Goal: Task Accomplishment & Management: Manage account settings

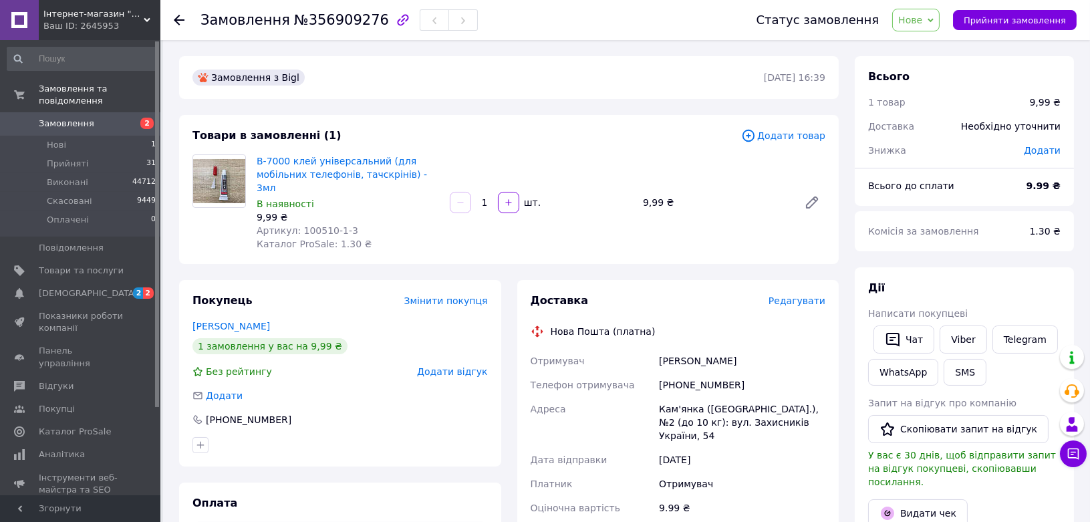
click at [95, 118] on span "Замовлення" at bounding box center [81, 124] width 85 height 12
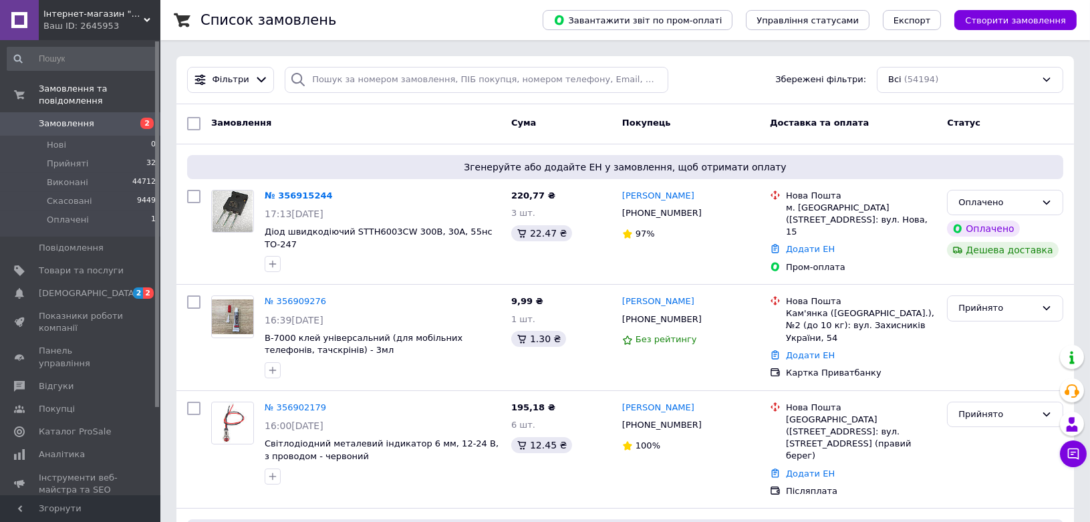
click at [1001, 23] on span "Створити замовлення" at bounding box center [1015, 20] width 101 height 10
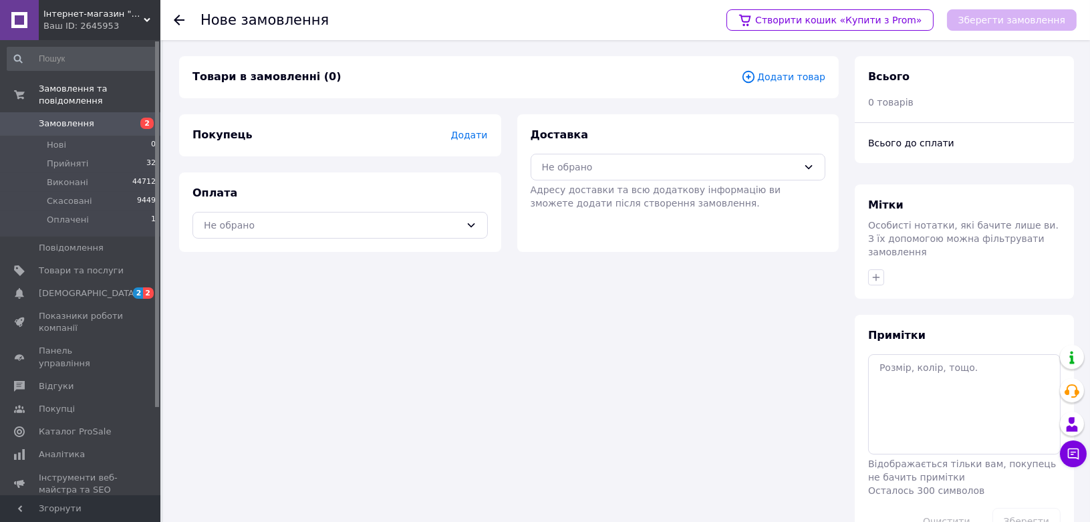
click at [800, 75] on span "Додати товар" at bounding box center [783, 76] width 84 height 15
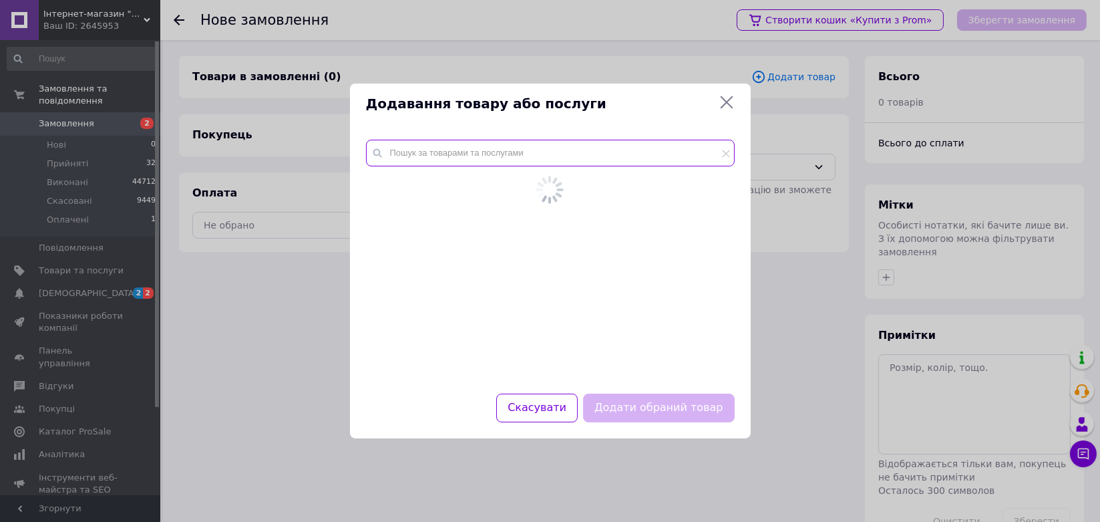
click at [463, 154] on input "text" at bounding box center [550, 153] width 369 height 27
paste input "100042-5-3"
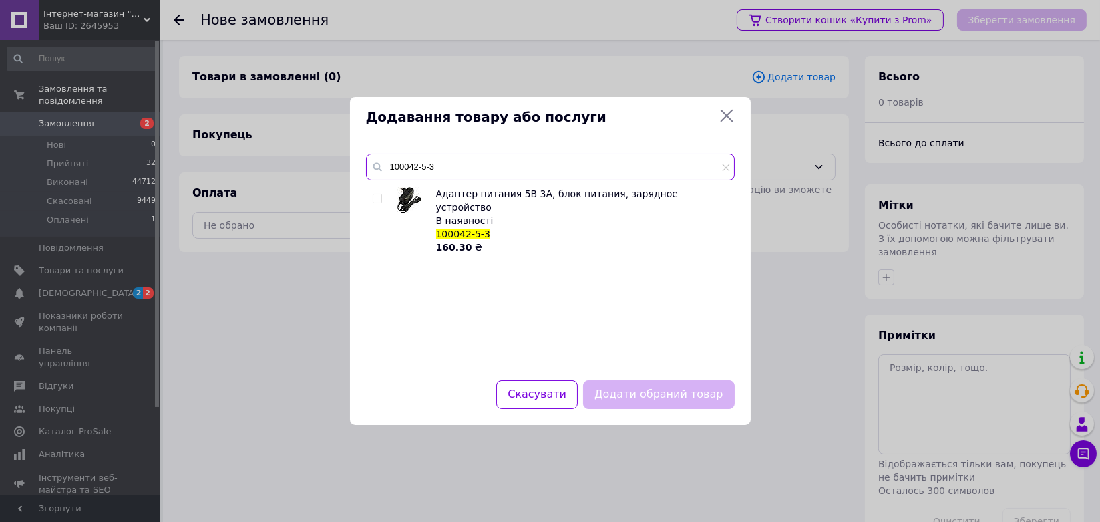
type input "100042-5-3"
click at [370, 196] on div "Адаптер питания 5В 3А, блок питания, зарядное устройство В наявності 100042-5-3…" at bounding box center [550, 275] width 368 height 177
click at [381, 200] on input "checkbox" at bounding box center [377, 198] width 9 height 9
checkbox input "true"
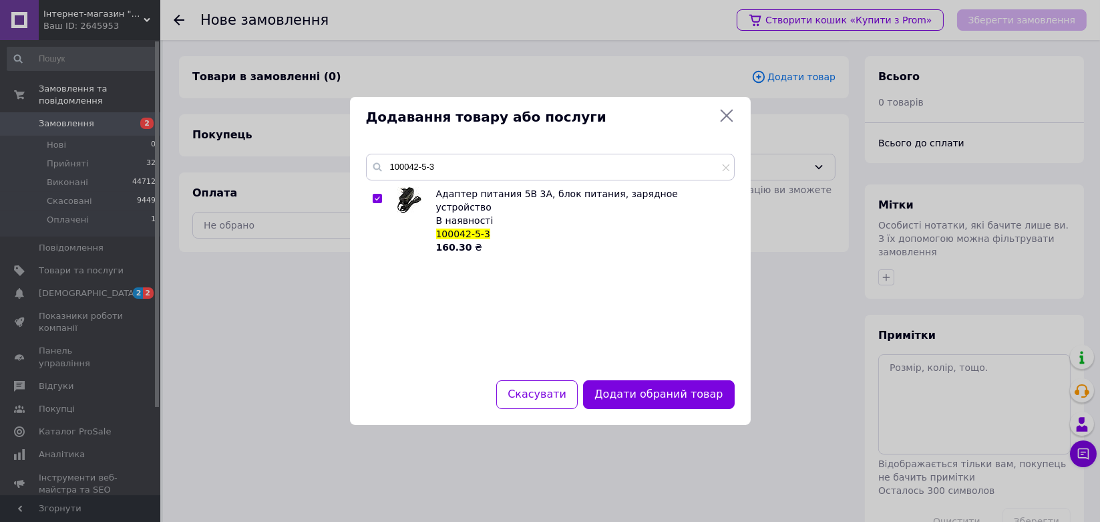
click at [645, 374] on div "100042-5-3 Адаптер питания 5В 3А, блок питания, зарядное устройство В наявності…" at bounding box center [550, 259] width 401 height 242
click at [641, 394] on button "Додати обраний товар" at bounding box center [658, 394] width 151 height 29
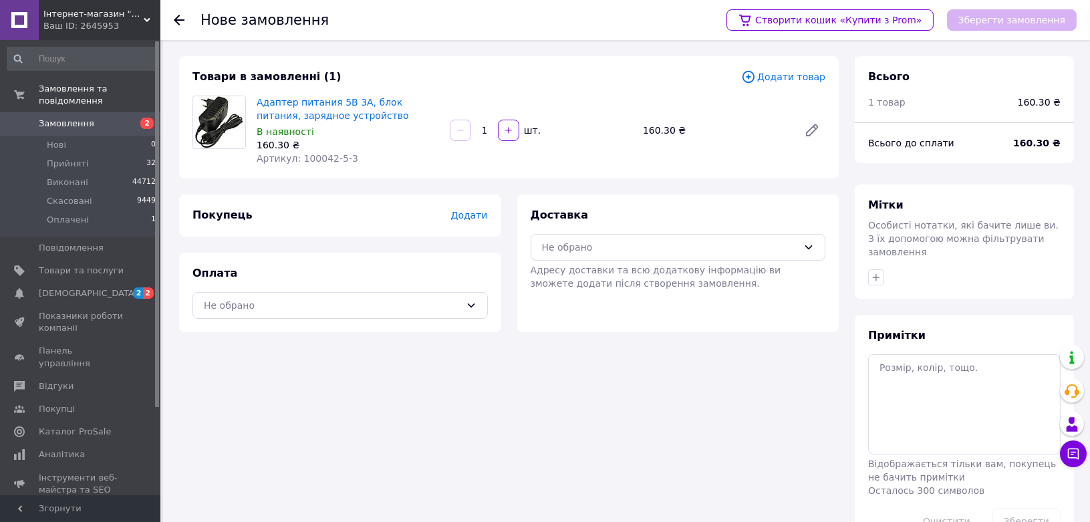
click at [479, 216] on span "Додати" at bounding box center [468, 215] width 37 height 11
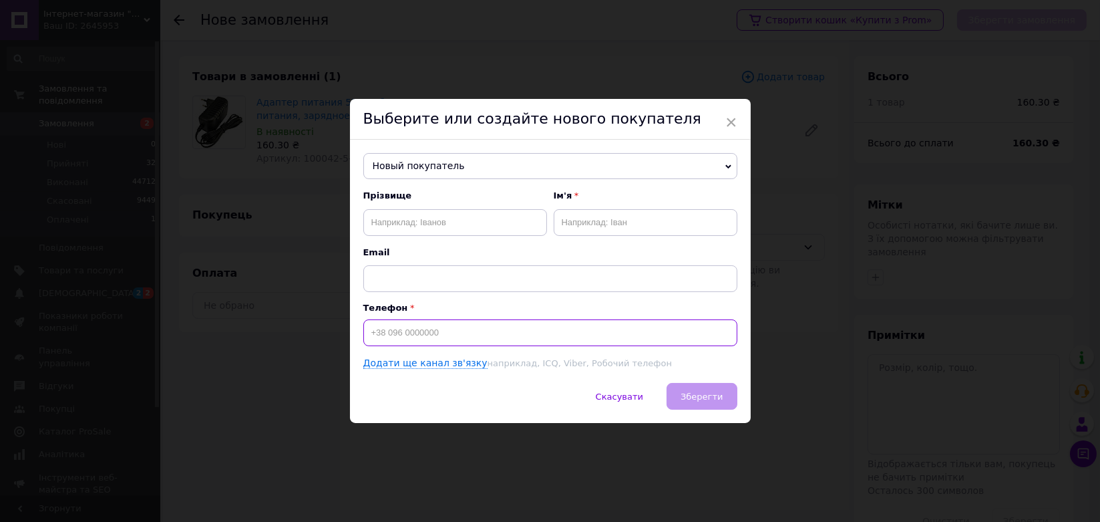
click at [439, 338] on input at bounding box center [550, 332] width 374 height 27
paste input "[PHONE_NUMBER]"
type input "[PHONE_NUMBER]"
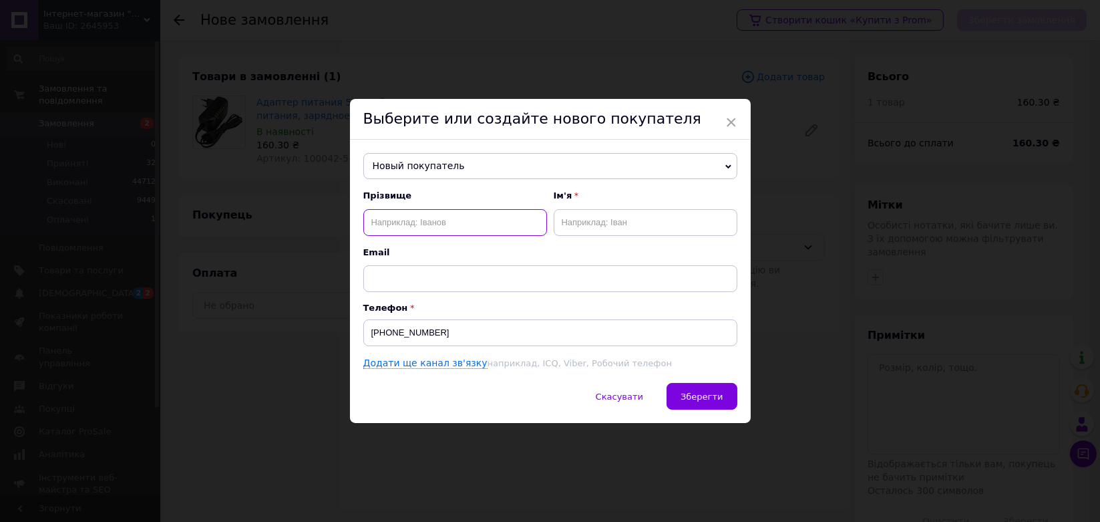
drag, startPoint x: 435, startPoint y: 220, endPoint x: 436, endPoint y: 211, distance: 9.4
click at [436, 216] on input "text" at bounding box center [455, 222] width 184 height 27
type input "[PERSON_NAME]"
click at [570, 232] on input "text" at bounding box center [646, 222] width 184 height 27
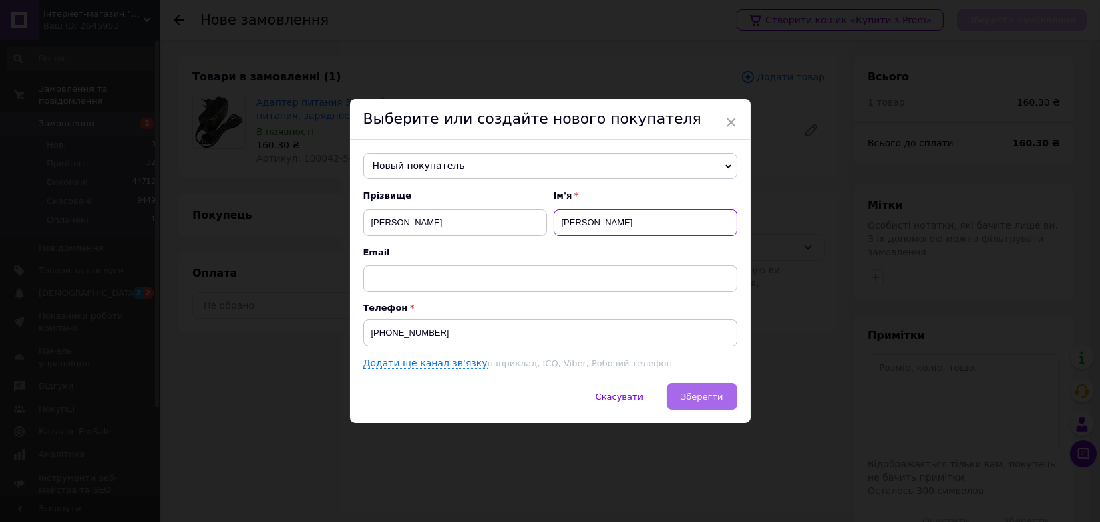
type input "[PERSON_NAME]"
click at [681, 390] on button "Зберегти" at bounding box center [702, 396] width 70 height 27
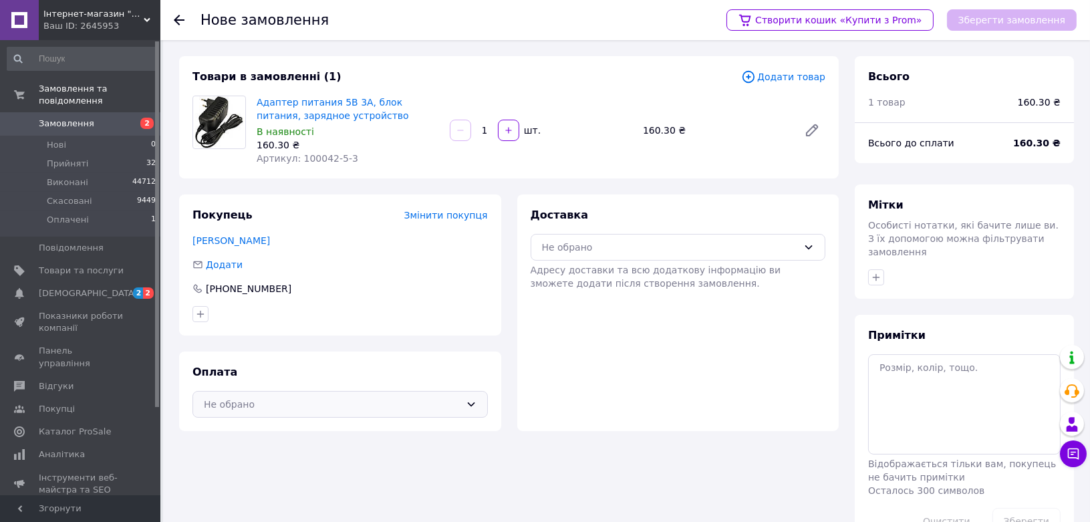
drag, startPoint x: 387, startPoint y: 401, endPoint x: 325, endPoint y: 407, distance: 62.4
click at [387, 401] on div "Не обрано" at bounding box center [332, 404] width 257 height 15
click at [266, 458] on span "Післяплата" at bounding box center [350, 458] width 253 height 13
click at [559, 257] on div "Не обрано" at bounding box center [677, 247] width 295 height 27
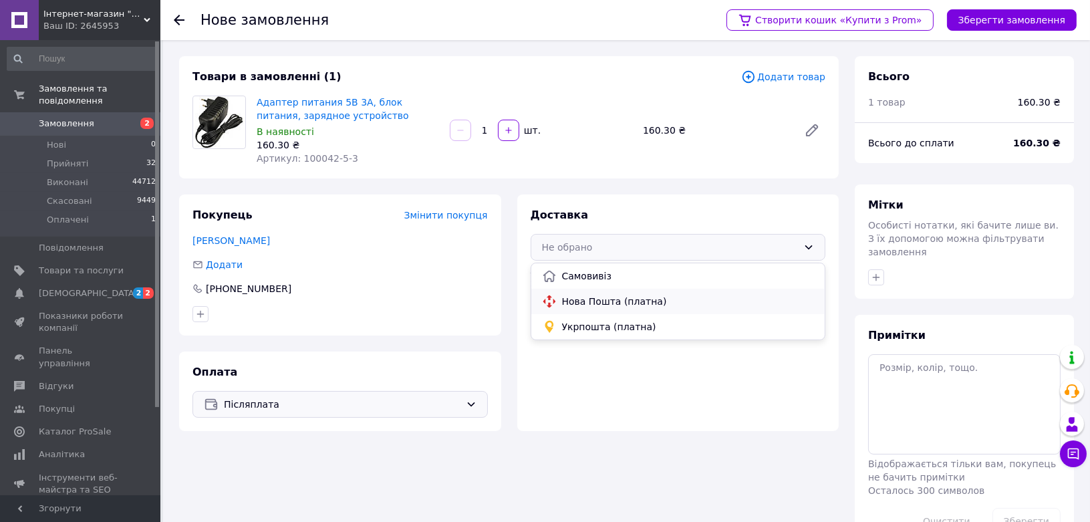
click at [564, 296] on span "Нова Пошта (платна)" at bounding box center [688, 301] width 253 height 13
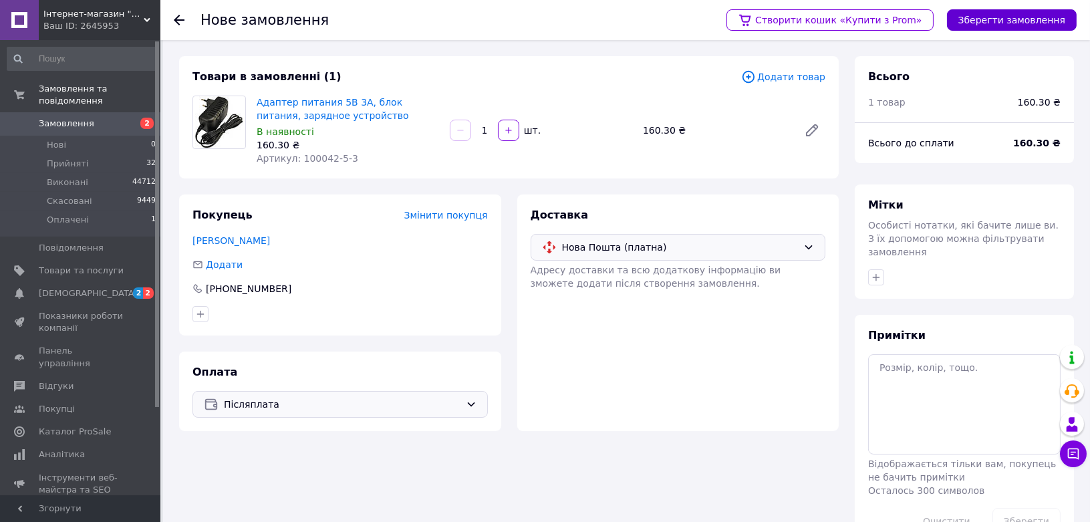
click at [1021, 14] on button "Зберегти замовлення" at bounding box center [1012, 19] width 130 height 21
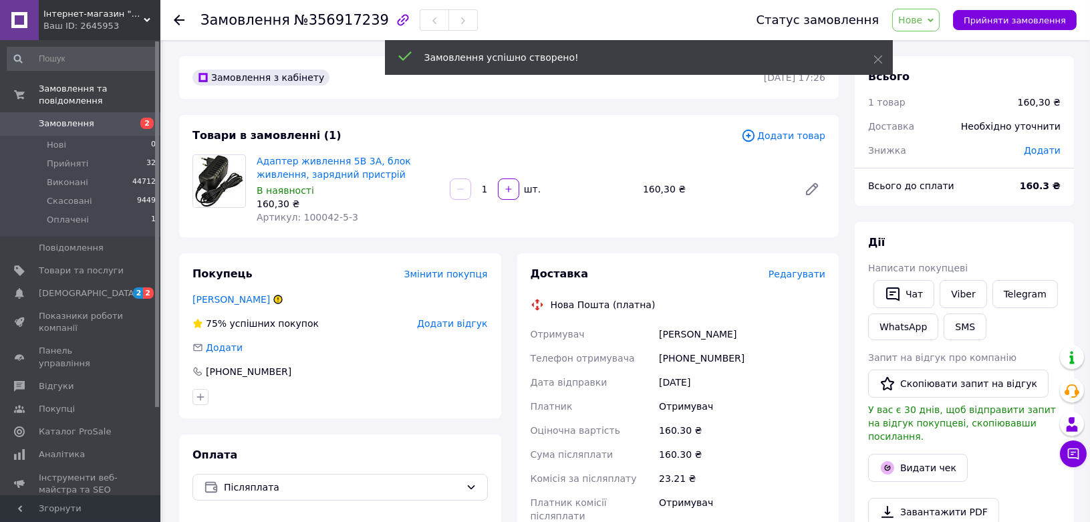
click at [796, 277] on span "Редагувати" at bounding box center [796, 274] width 57 height 11
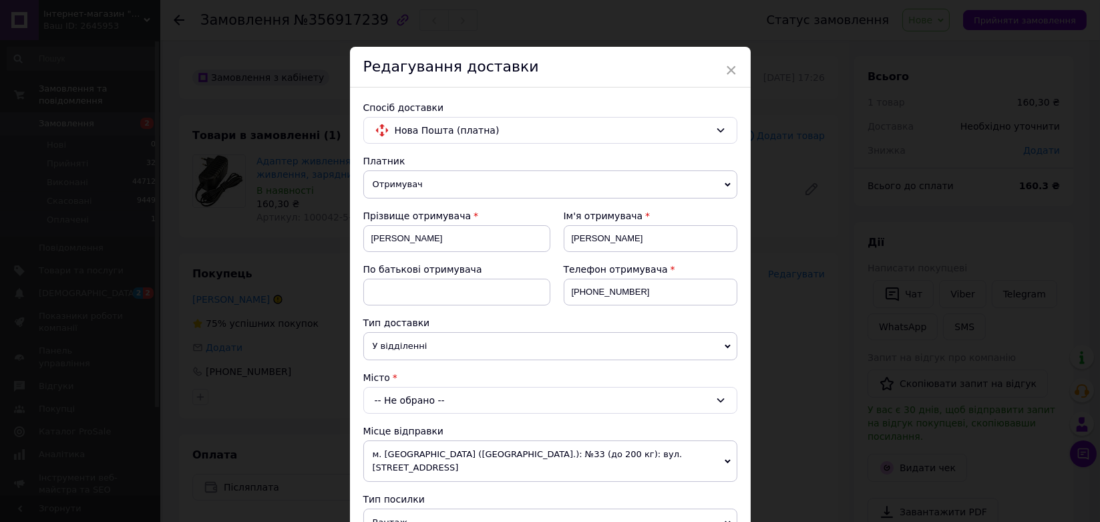
click at [449, 345] on span "У відділенні" at bounding box center [550, 346] width 374 height 28
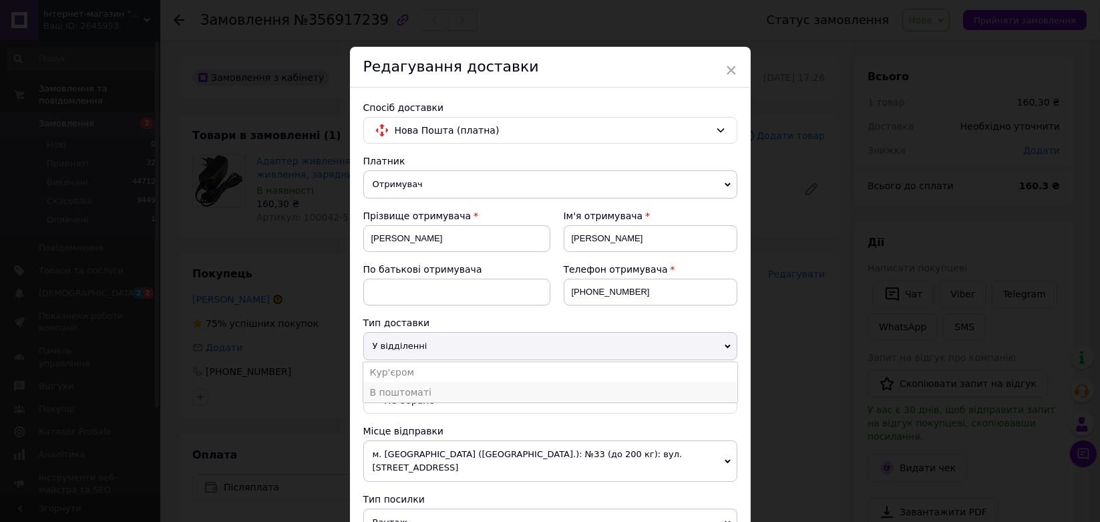
click at [418, 391] on li "В поштоматі" at bounding box center [550, 392] width 374 height 20
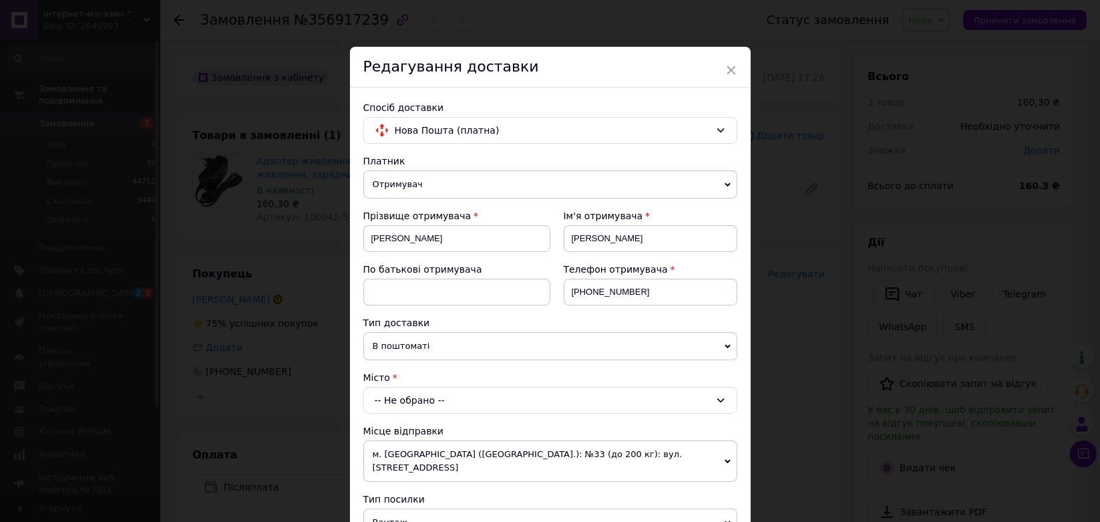
click at [422, 406] on div "-- Не обрано --" at bounding box center [550, 400] width 374 height 27
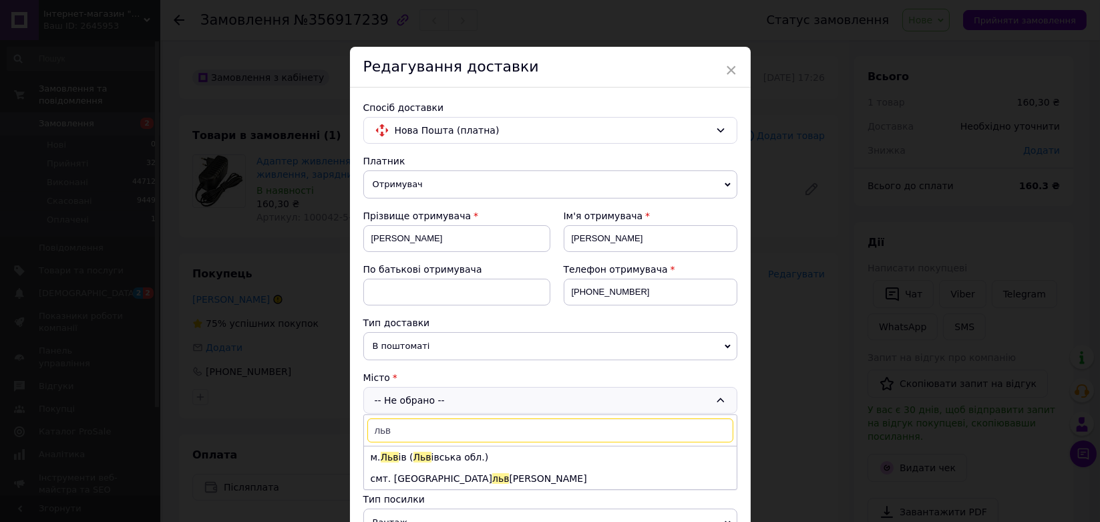
type input "льв"
click at [400, 457] on li "м. [GEOGRAPHIC_DATA] ів ( [GEOGRAPHIC_DATA] івська обл.)" at bounding box center [550, 456] width 373 height 21
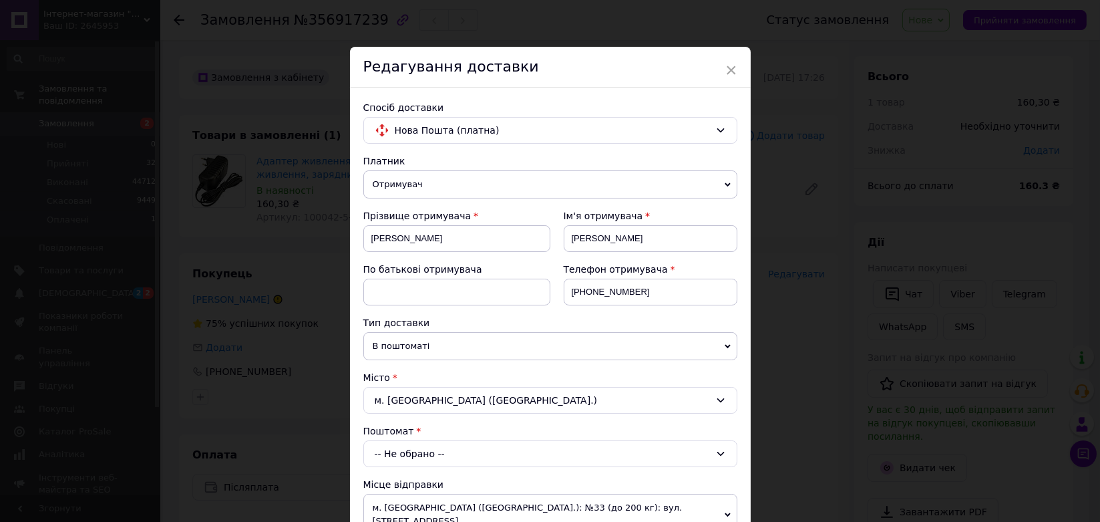
scroll to position [74, 0]
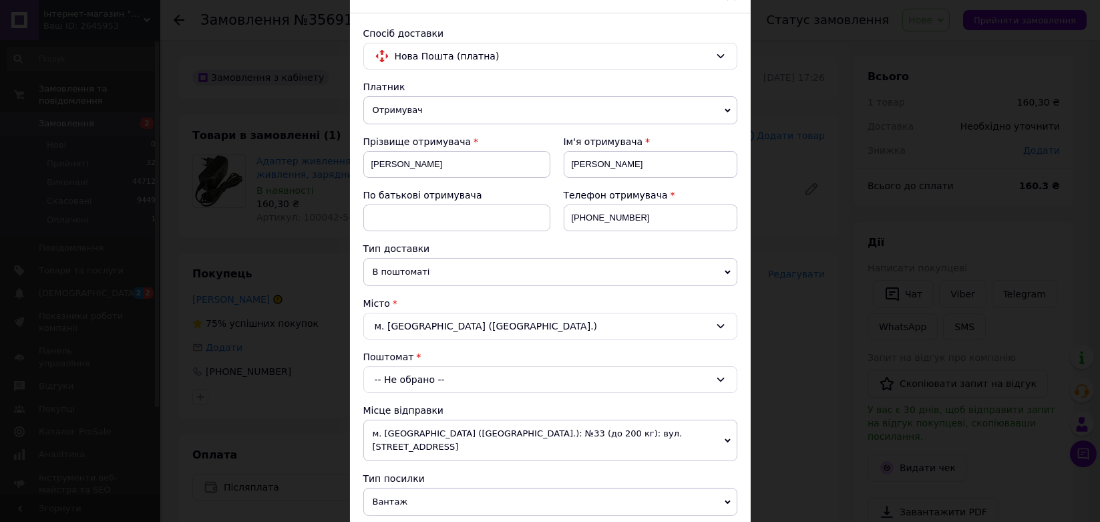
click at [413, 372] on div "-- Не обрано --" at bounding box center [550, 379] width 374 height 27
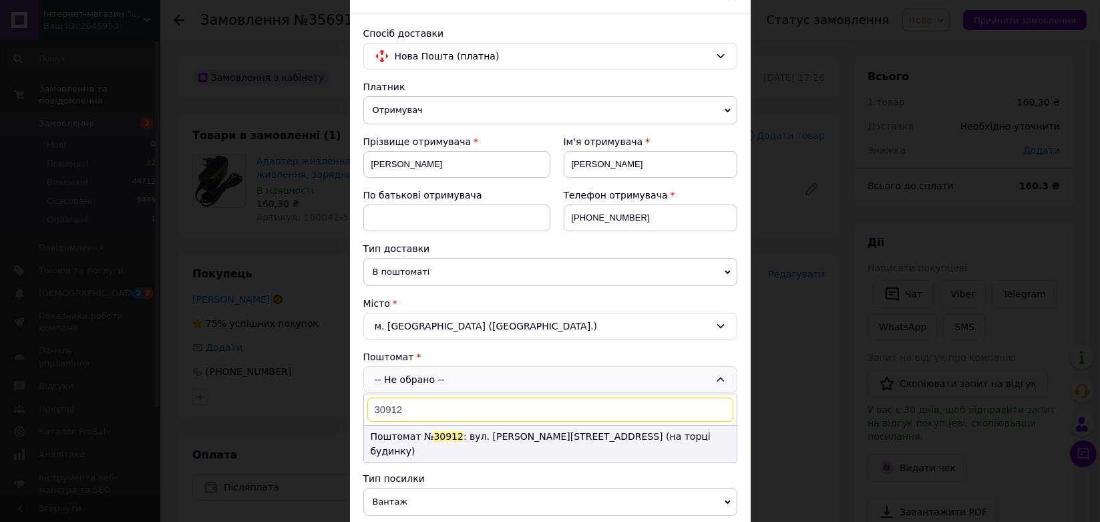
type input "30912"
click at [501, 437] on li "Поштомат № 30912 : вул. [PERSON_NAME][STREET_ADDRESS] (на торці будинку)" at bounding box center [550, 444] width 373 height 36
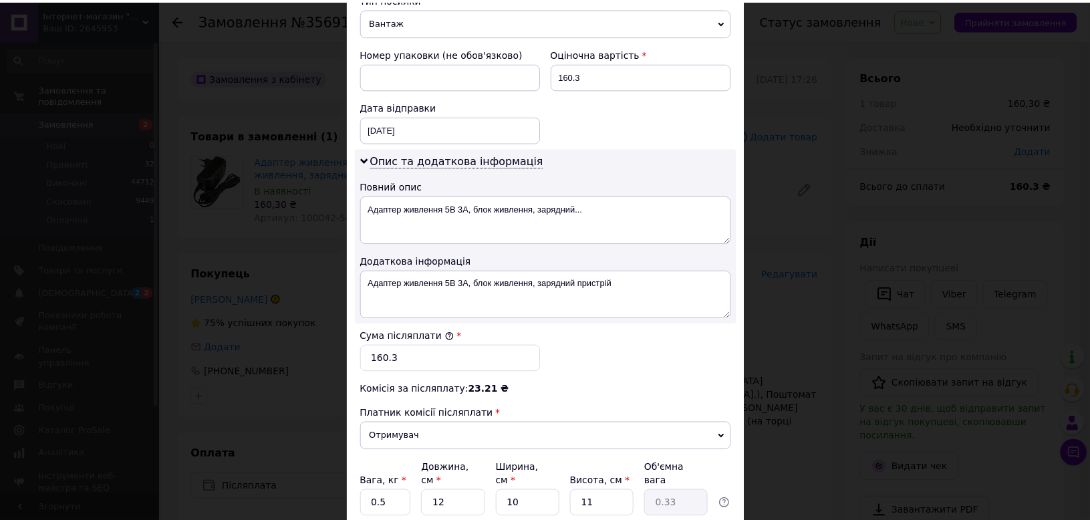
scroll to position [644, 0]
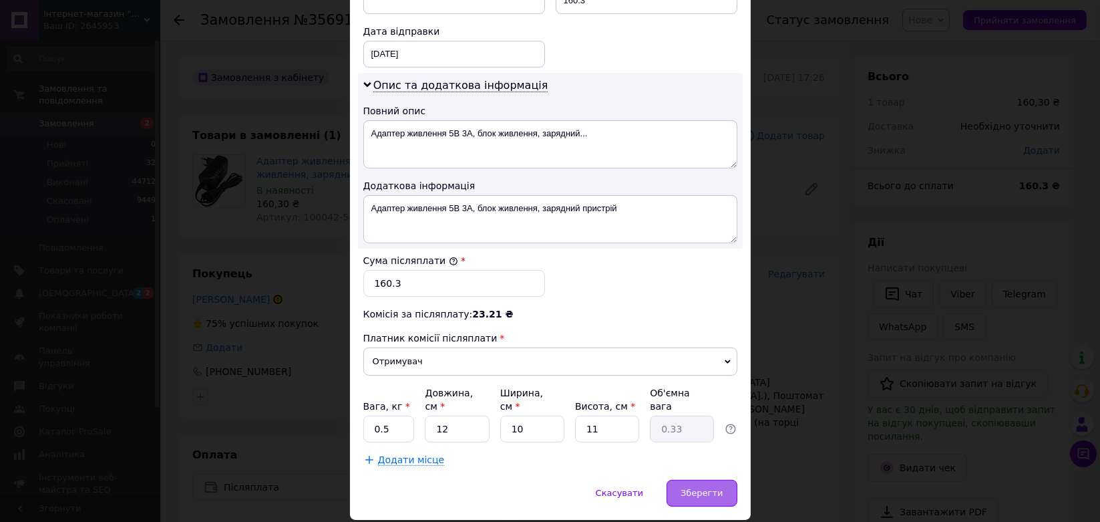
click at [707, 488] on span "Зберегти" at bounding box center [702, 493] width 42 height 10
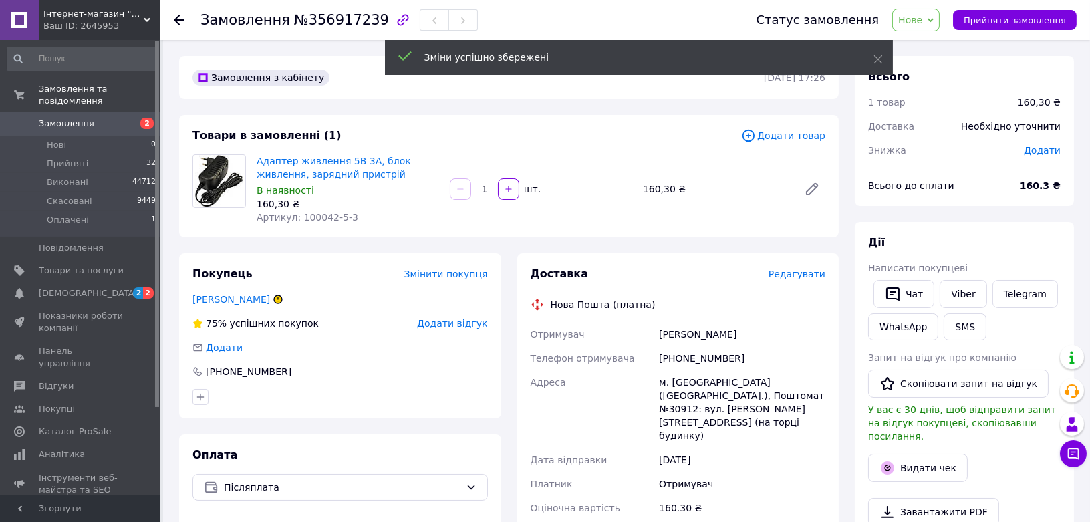
click at [922, 19] on span "Нове" at bounding box center [910, 20] width 24 height 11
click at [925, 47] on li "Прийнято" at bounding box center [922, 47] width 61 height 20
